Goal: Task Accomplishment & Management: Manage account settings

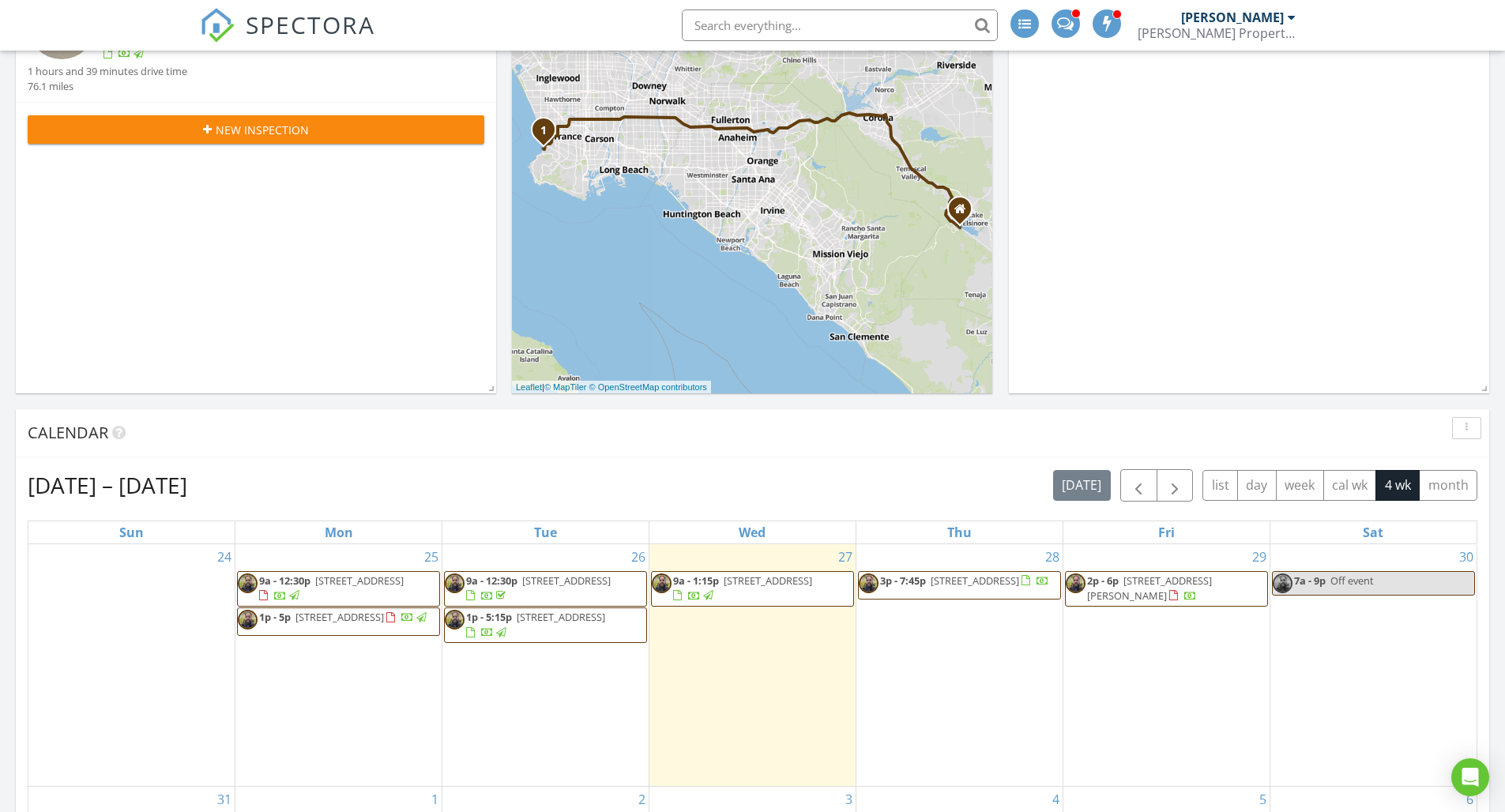
scroll to position [358, 0]
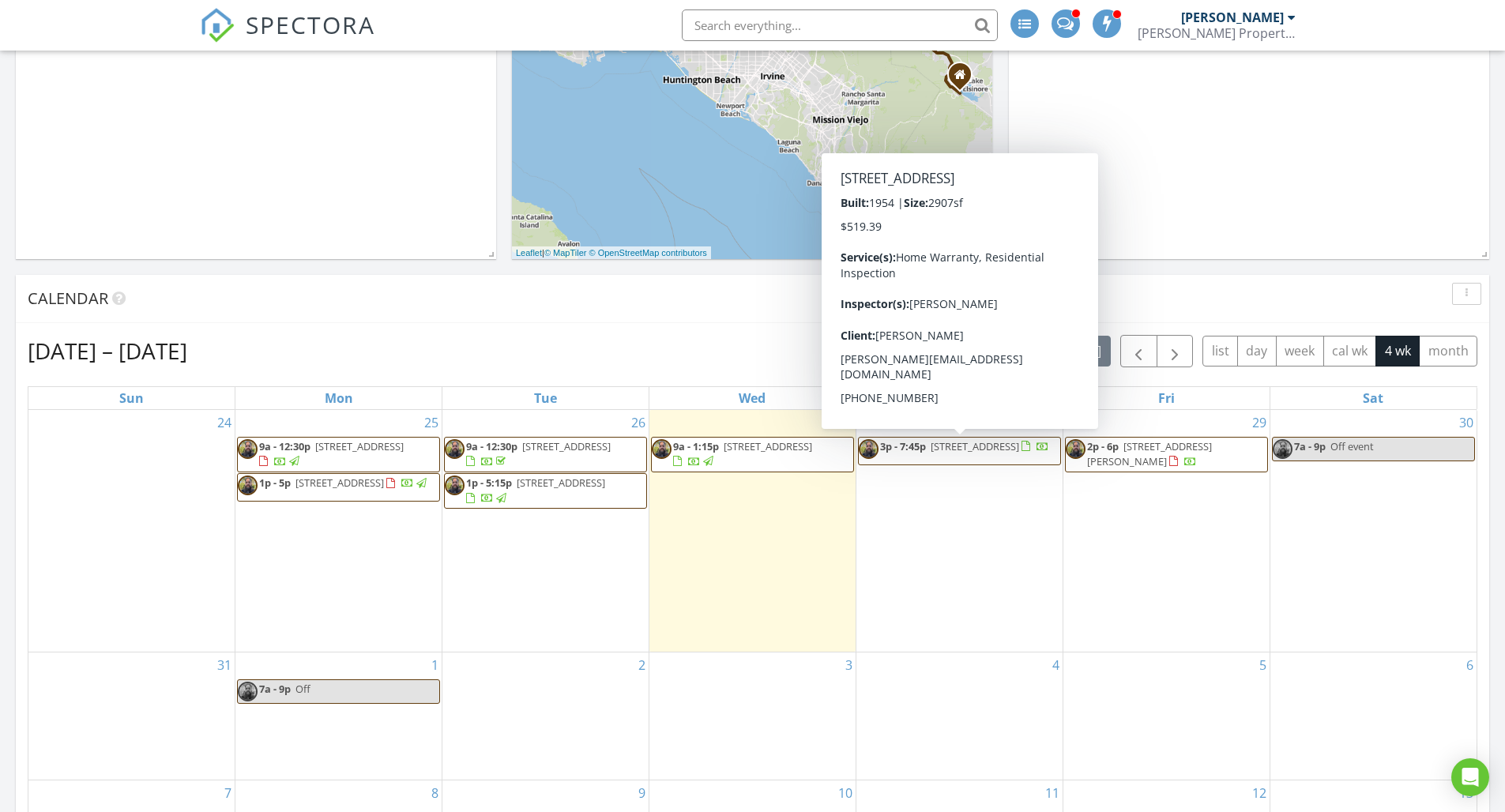
click at [941, 452] on span "746 Sunrise Dr E, Vista 92084" at bounding box center [975, 446] width 89 height 14
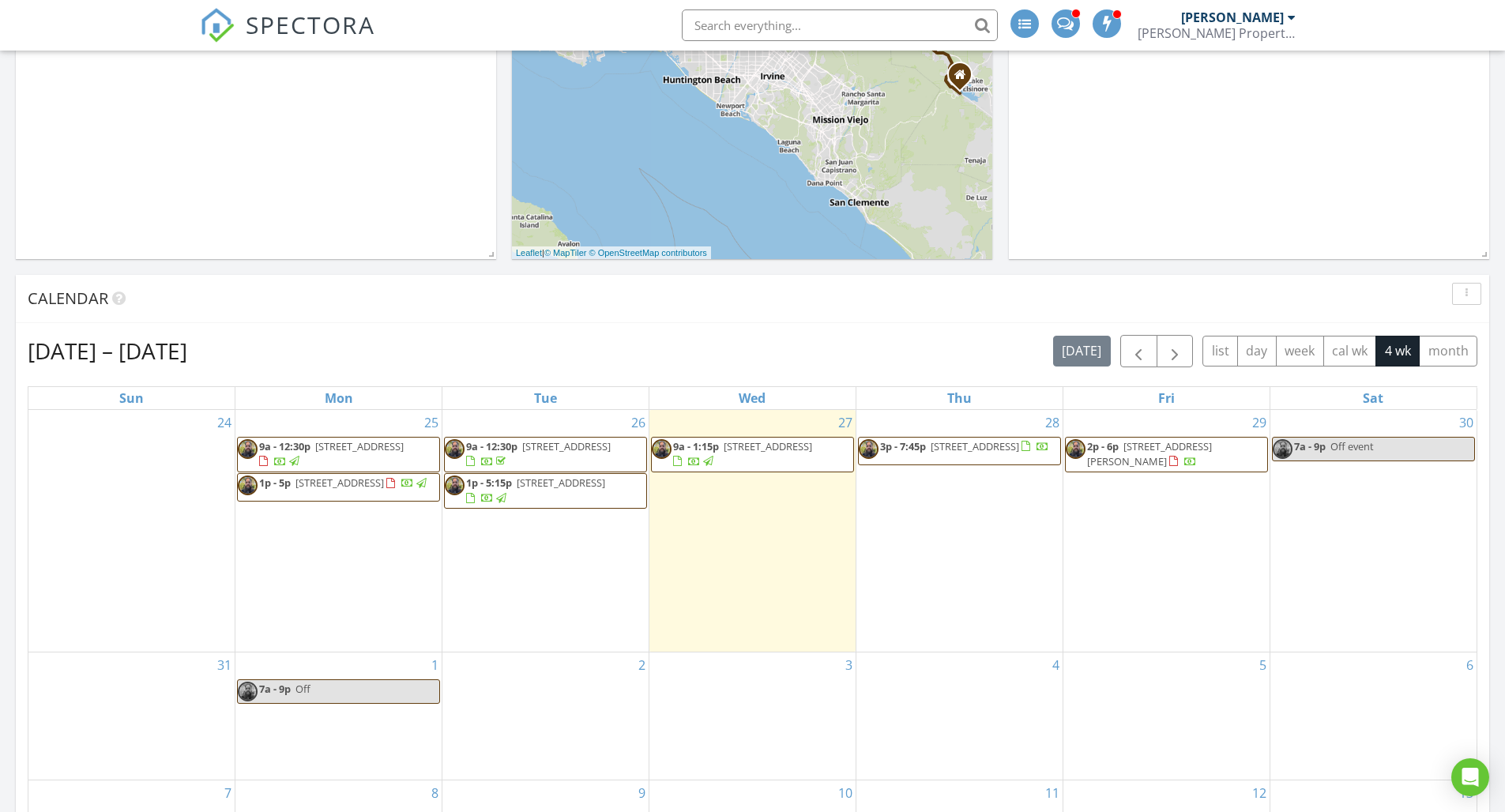
click at [1182, 453] on span "2p - 6p 7155 Lyons Ave, Hesperia 92345" at bounding box center [1167, 454] width 202 height 31
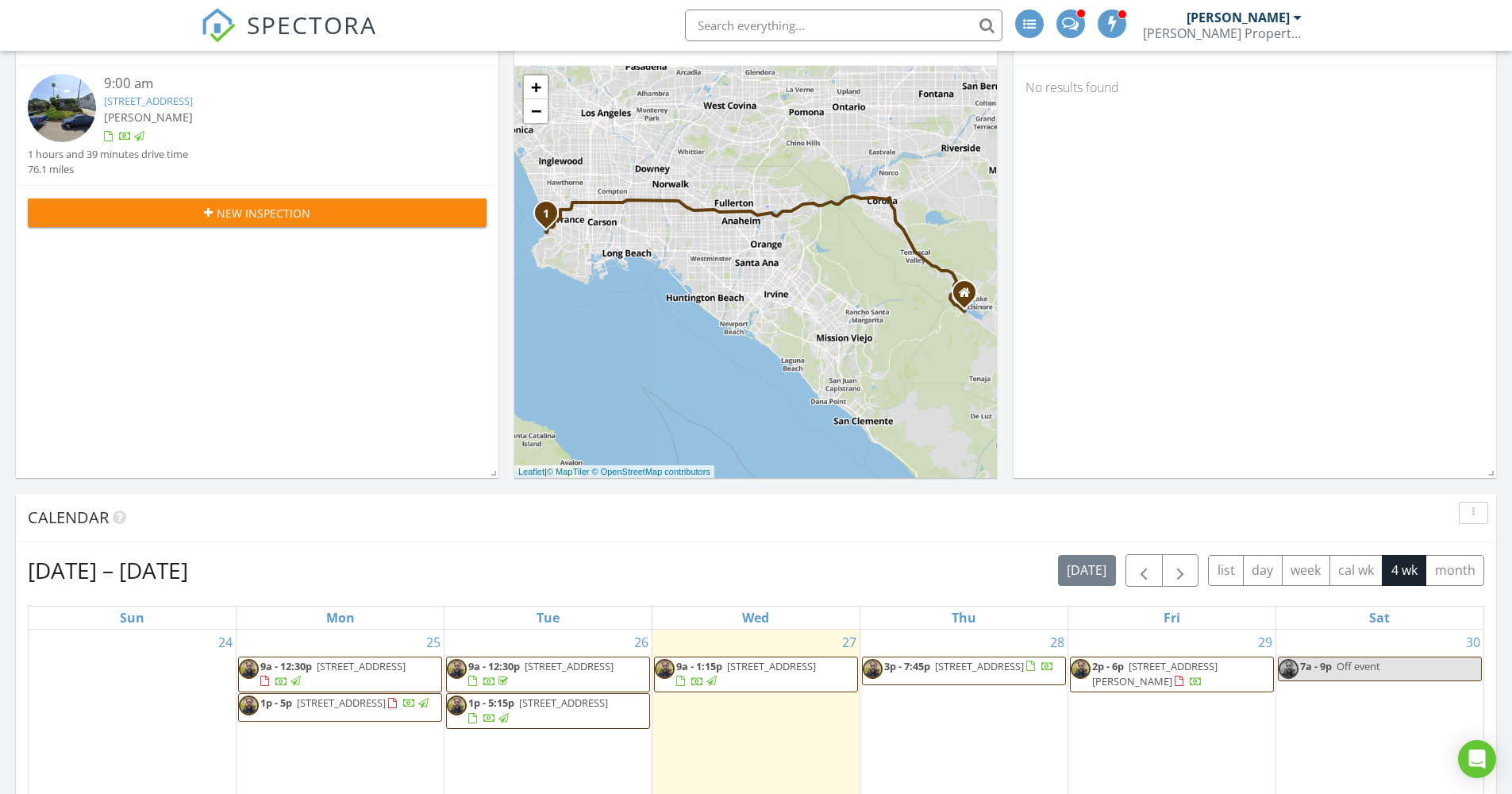
scroll to position [288, 0]
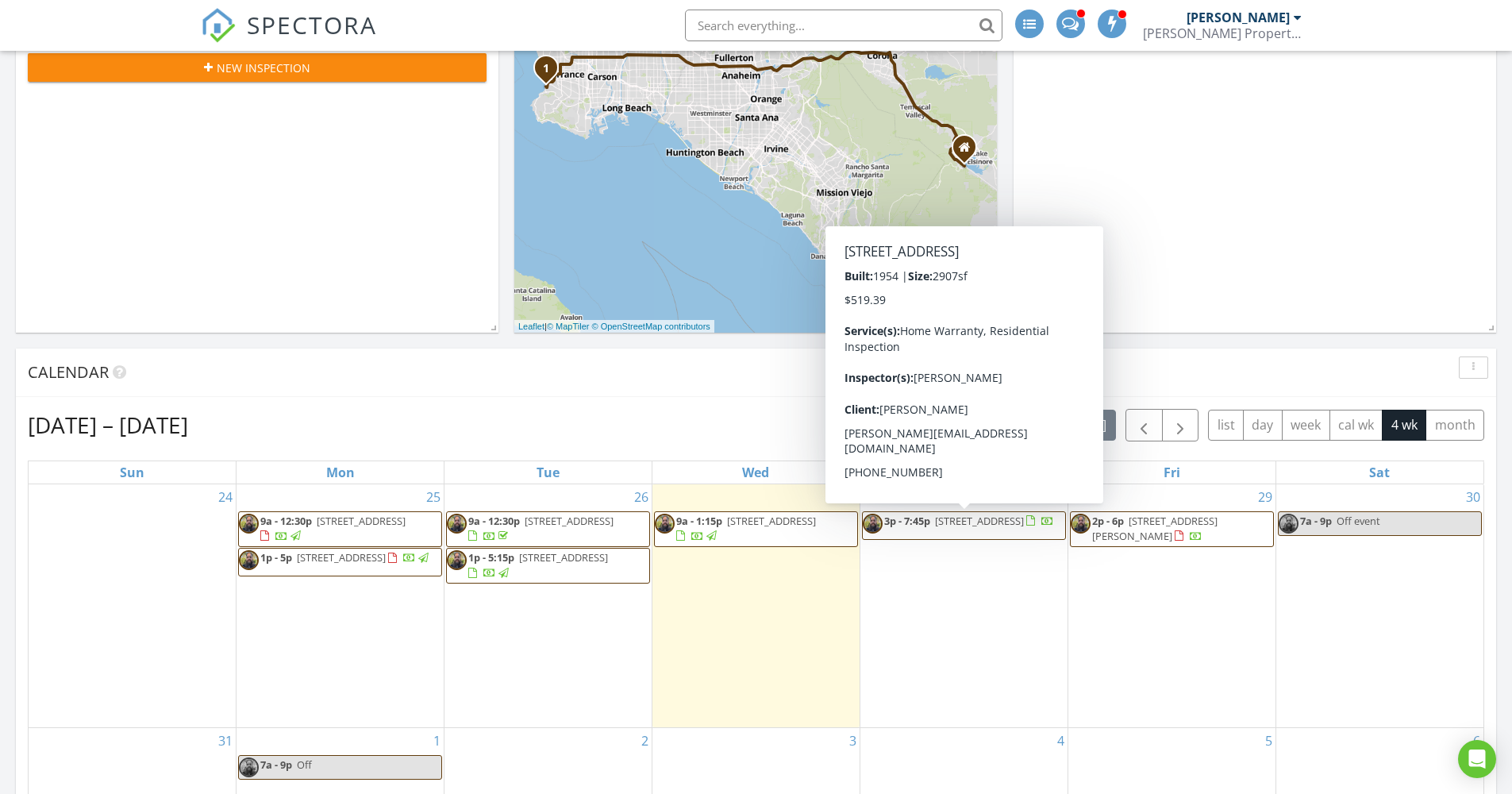
click at [962, 524] on span "746 Sunrise Dr E, Vista 92084" at bounding box center [980, 521] width 89 height 14
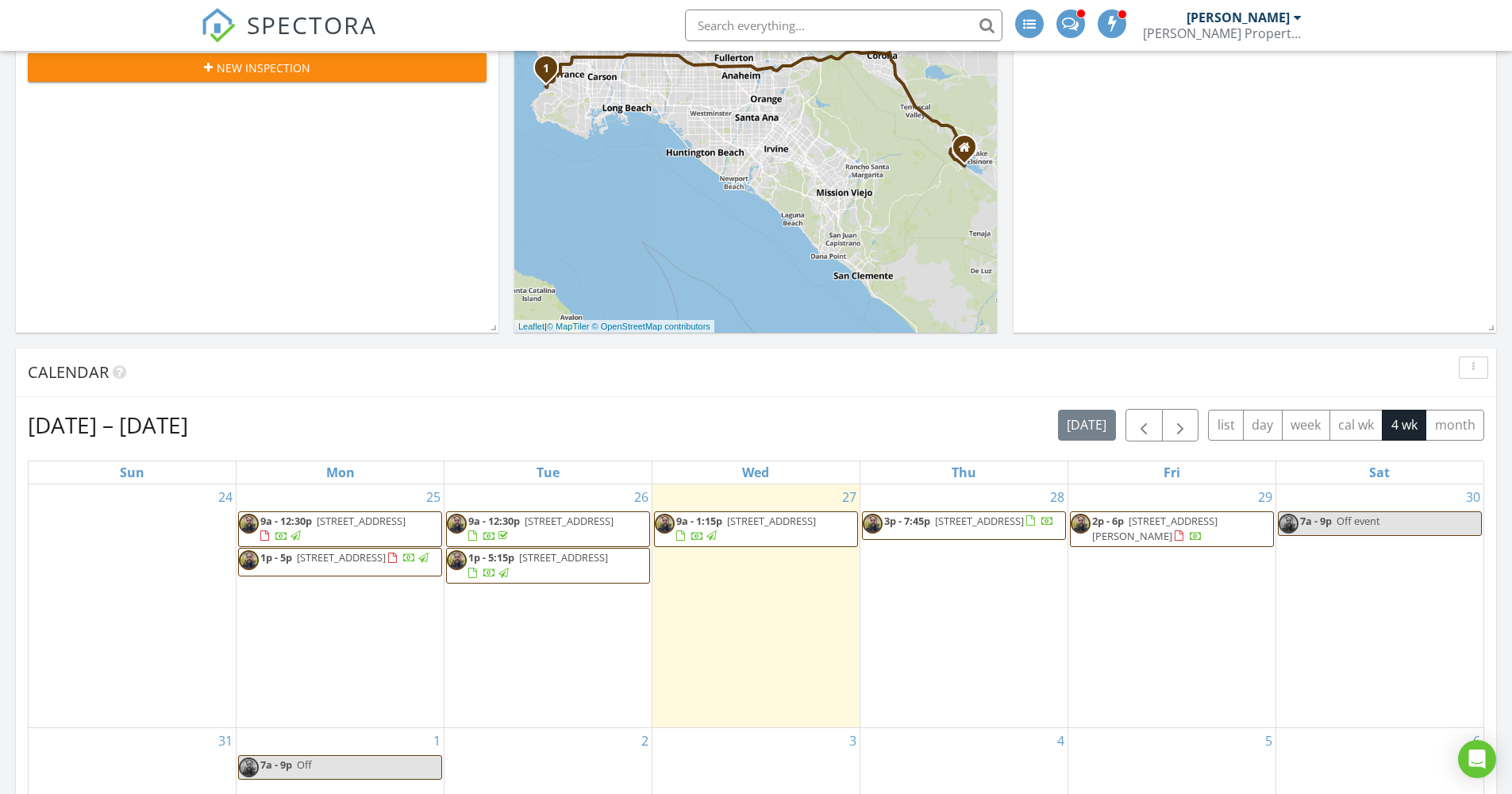
click at [960, 530] on span "3p - 7:45p 746 Sunrise Dr E, Vista 92084" at bounding box center [959, 525] width 191 height 24
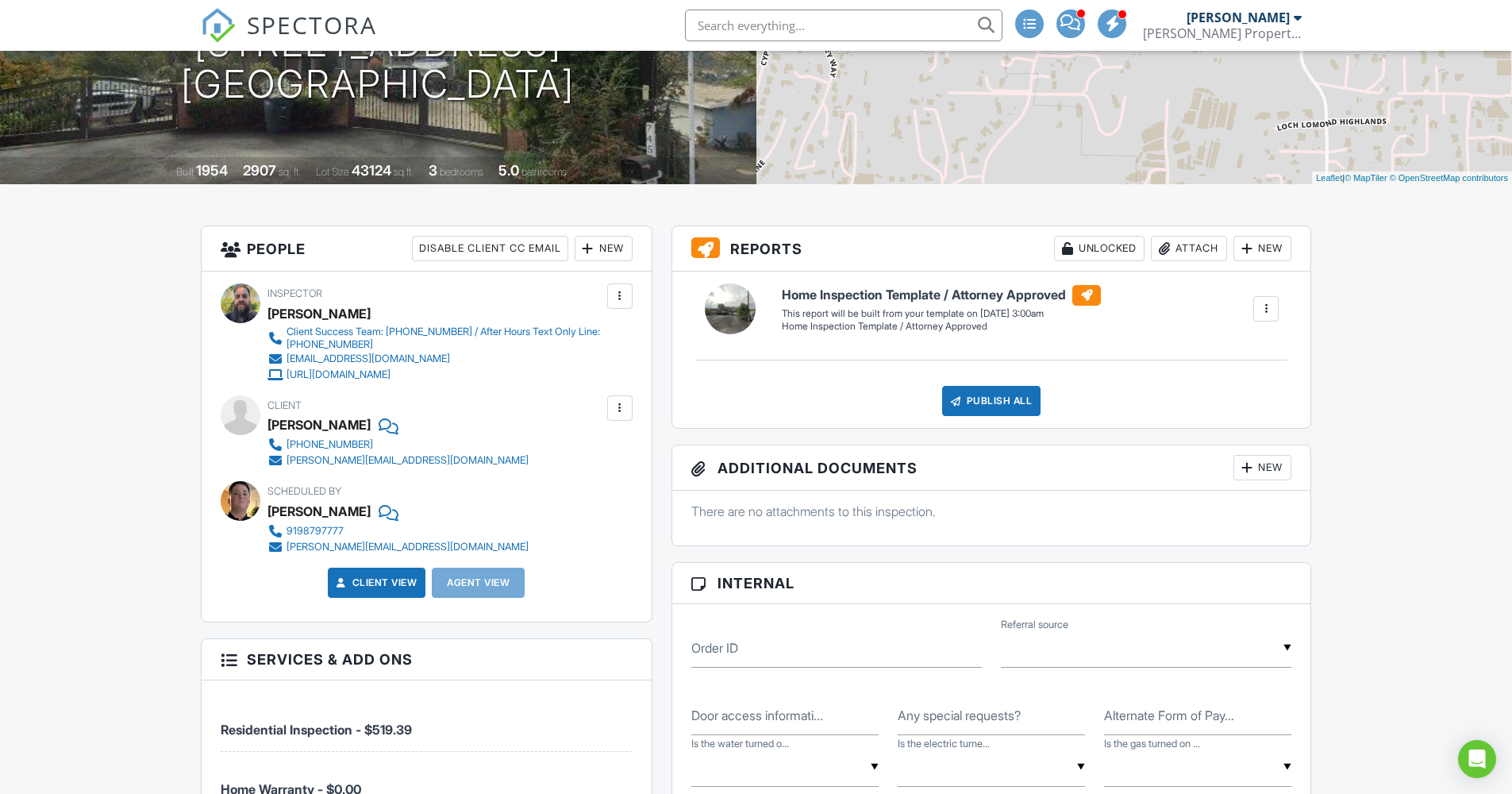
scroll to position [79, 0]
